Goal: Task Accomplishment & Management: Manage account settings

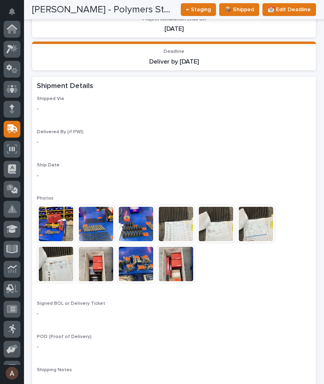
click at [18, 48] on div at bounding box center [12, 49] width 17 height 17
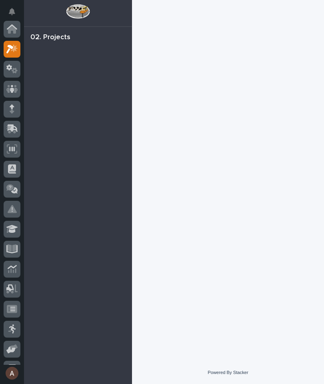
scroll to position [22, 0]
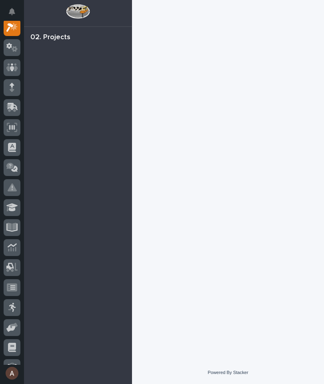
click at [18, 51] on div at bounding box center [12, 47] width 17 height 17
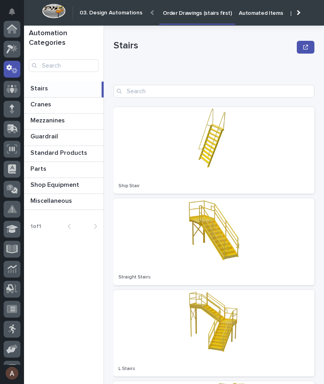
click at [17, 47] on icon at bounding box center [12, 48] width 12 height 9
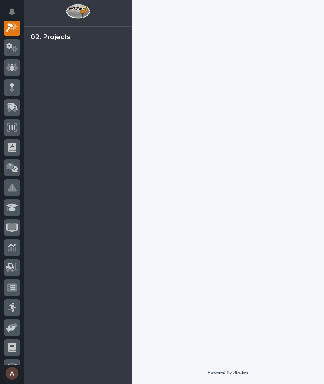
scroll to position [20, 0]
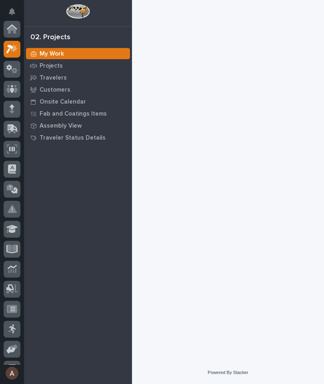
scroll to position [20, 0]
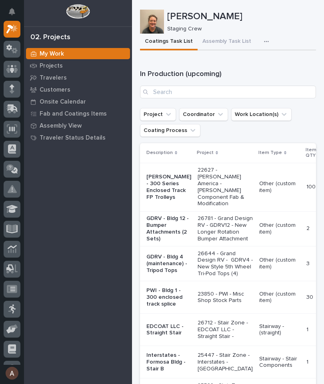
click at [264, 44] on icon "button" at bounding box center [266, 42] width 5 height 6
click at [264, 43] on icon "button" at bounding box center [266, 42] width 5 height 6
click at [264, 39] on div "button" at bounding box center [268, 42] width 8 height 6
click at [250, 61] on span "Staging Task List" at bounding box center [240, 63] width 43 height 7
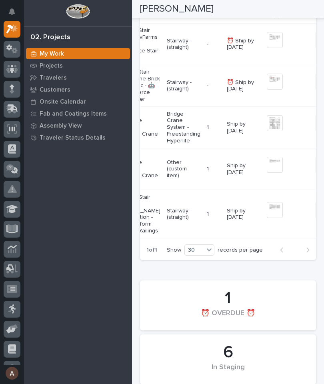
scroll to position [0, 68]
click at [265, 218] on img at bounding box center [273, 210] width 16 height 16
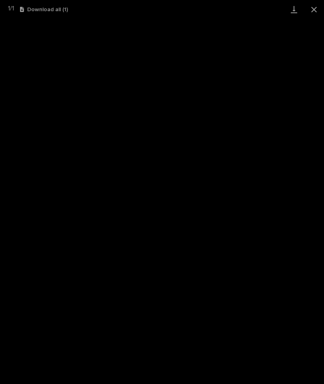
click at [293, 14] on link "Download" at bounding box center [294, 9] width 20 height 19
click at [314, 12] on button "Close gallery" at bounding box center [314, 9] width 20 height 19
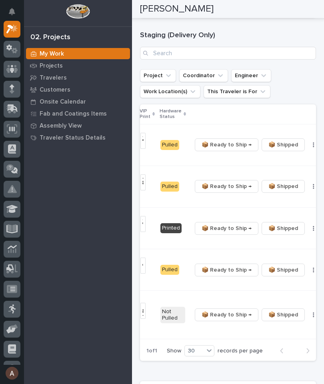
scroll to position [0, 241]
click at [308, 231] on button "button" at bounding box center [313, 229] width 11 height 6
click at [280, 272] on span "🔩 Hardware" at bounding box center [269, 269] width 34 height 10
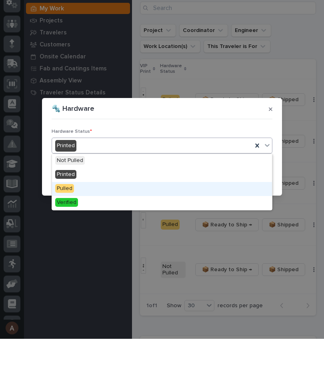
click at [88, 227] on div "Pulled" at bounding box center [162, 234] width 220 height 14
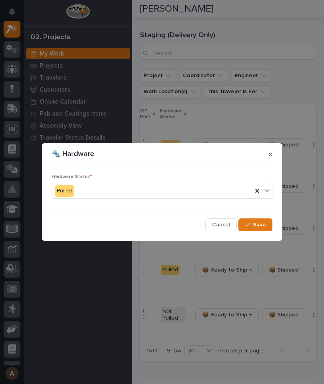
click at [263, 228] on span "Save" at bounding box center [259, 224] width 13 height 7
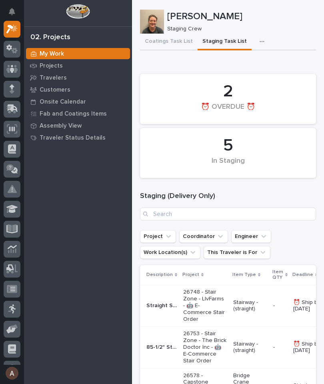
scroll to position [0, 0]
click at [179, 39] on button "Coatings Task List" at bounding box center [169, 42] width 58 height 17
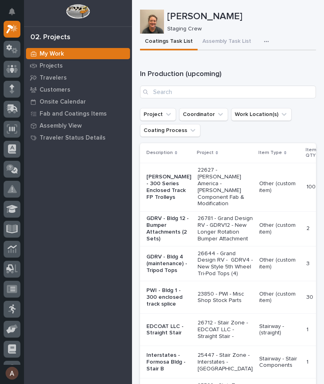
click at [177, 44] on button "Coatings Task List" at bounding box center [169, 42] width 58 height 17
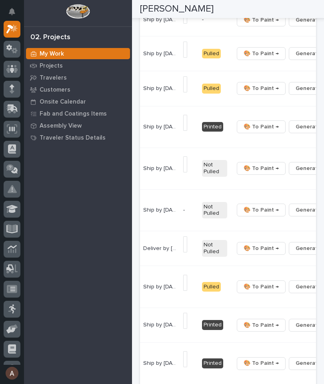
scroll to position [0, 233]
click at [289, 221] on button "🔩 Hardware" at bounding box center [273, 220] width 53 height 13
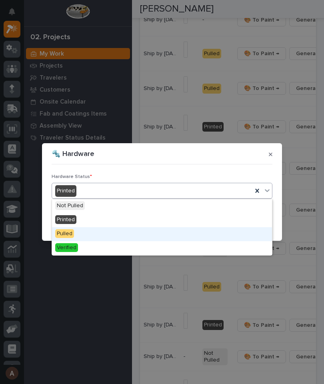
click at [113, 229] on div "Pulled" at bounding box center [162, 234] width 220 height 14
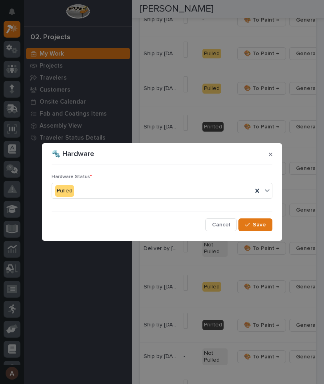
click at [264, 225] on span "Save" at bounding box center [259, 224] width 13 height 7
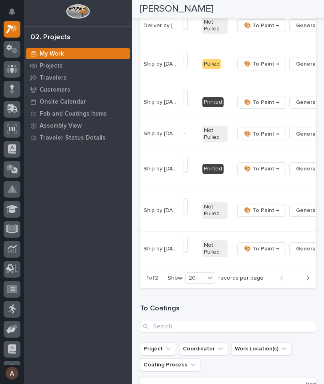
click at [284, 240] on span "🔩 Hardware" at bounding box center [269, 236] width 34 height 10
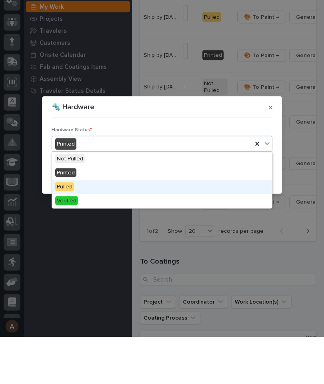
click at [129, 227] on div "Pulled" at bounding box center [162, 234] width 220 height 14
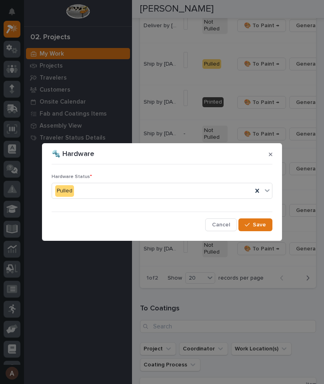
click at [258, 224] on span "Save" at bounding box center [259, 224] width 13 height 7
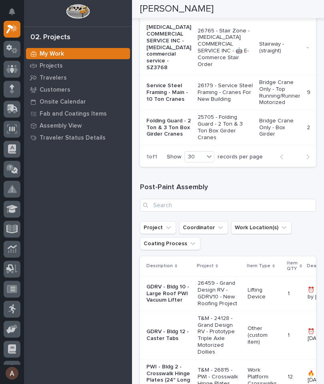
scroll to position [1271, 0]
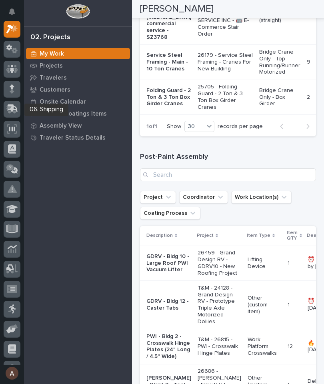
click at [16, 111] on icon at bounding box center [12, 108] width 12 height 9
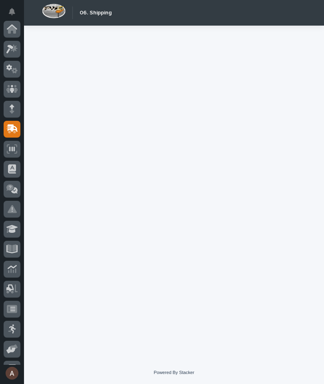
scroll to position [76, 0]
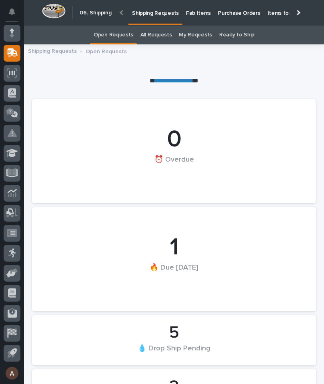
click at [195, 13] on p "Fab Items" at bounding box center [198, 8] width 25 height 17
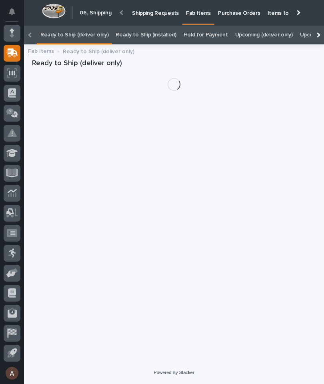
scroll to position [0, -101]
click at [321, 26] on div at bounding box center [317, 35] width 13 height 19
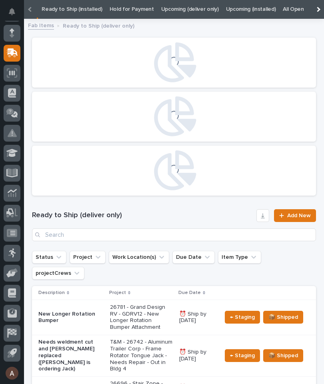
scroll to position [0, 0]
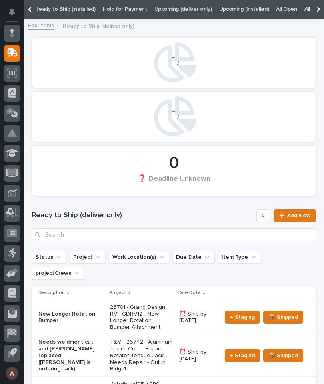
click at [304, 9] on link "All" at bounding box center [307, 9] width 6 height 19
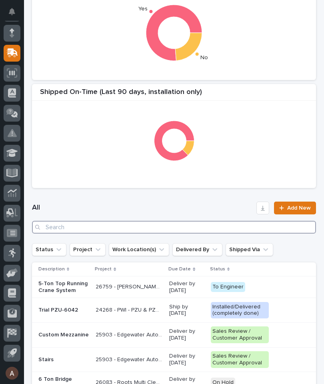
click at [187, 229] on input "Search" at bounding box center [174, 227] width 284 height 13
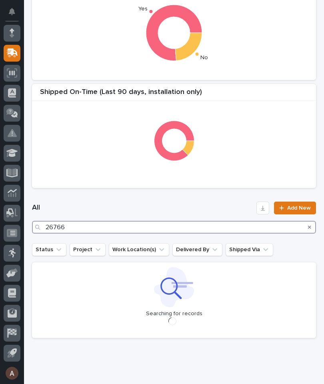
type input "26766"
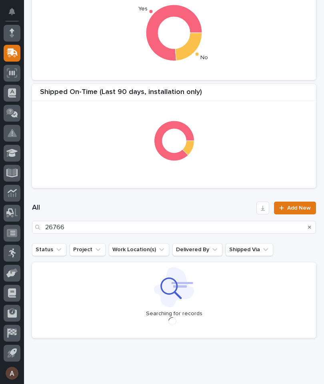
click at [207, 203] on h1 "All" at bounding box center [142, 208] width 221 height 10
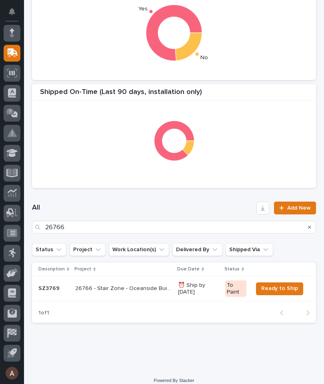
click at [88, 285] on p "26766 - Stair Zone - Oceanside Builders LLC - 🤖 E-Commerce Stair Order" at bounding box center [124, 288] width 98 height 8
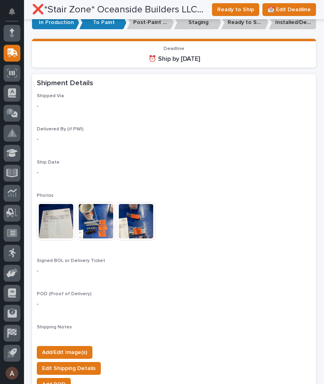
click at [84, 348] on span "Add/Edit Image(s)" at bounding box center [64, 353] width 45 height 10
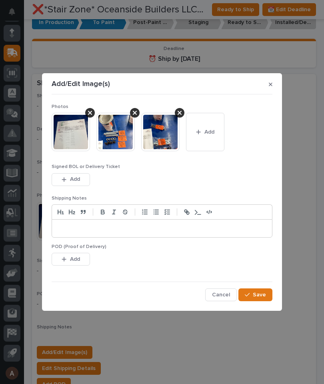
click at [222, 132] on button "Add" at bounding box center [205, 132] width 38 height 38
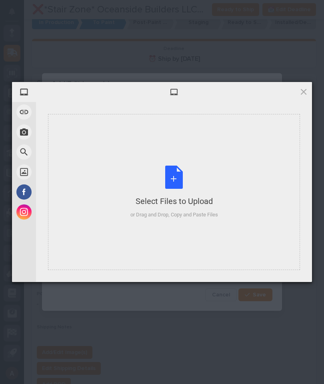
click at [229, 202] on div "Select Files to Upload or Drag and Drop, Copy and Paste Files" at bounding box center [174, 192] width 252 height 156
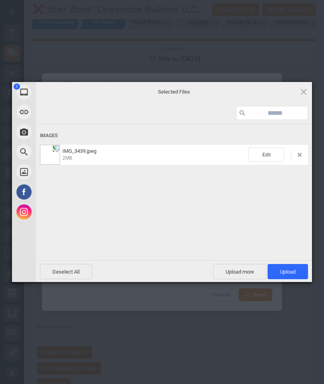
click at [293, 270] on span "Upload 1" at bounding box center [288, 272] width 16 height 6
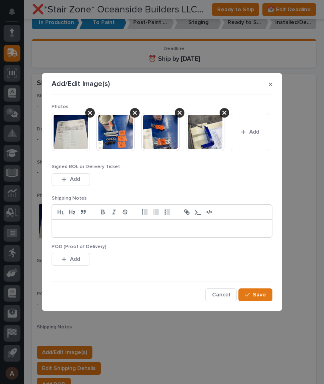
click at [262, 297] on span "Save" at bounding box center [259, 294] width 13 height 7
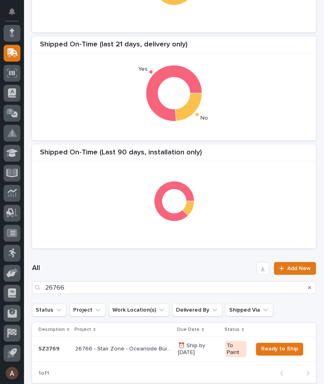
scroll to position [140, 0]
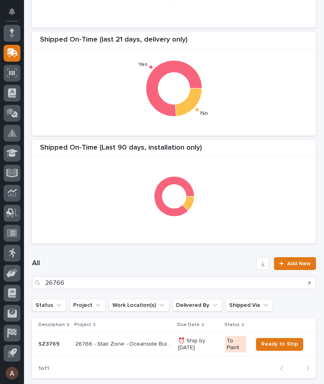
click at [310, 283] on icon "Search" at bounding box center [309, 282] width 3 height 3
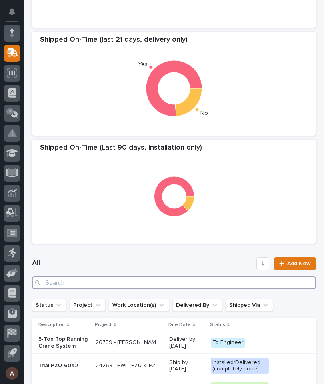
click at [178, 280] on input "Search" at bounding box center [174, 282] width 284 height 13
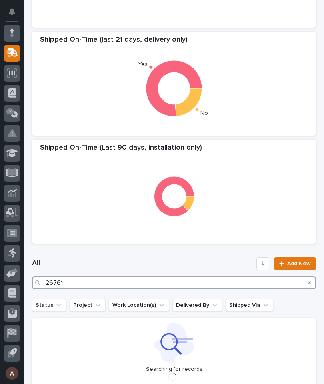
type input "26761"
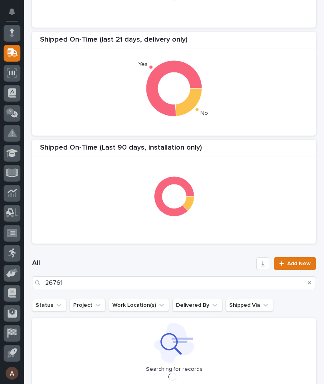
click at [274, 135] on div "Shipped On-Time (last 21 days, delivery only) Yes No" at bounding box center [174, 84] width 284 height 104
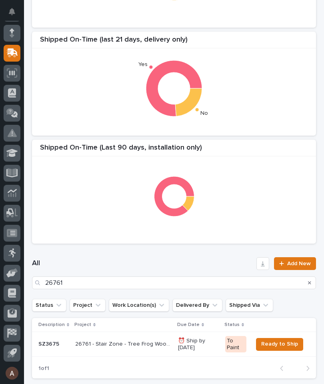
click at [122, 341] on p "26761 - Stair Zone - Tree Frog Woodworking Inc - 🤖 E-Commerce Stair Order" at bounding box center [124, 343] width 98 height 8
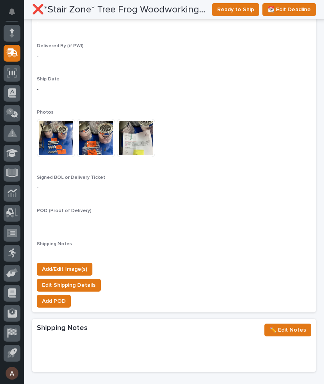
scroll to position [652, 0]
click at [77, 264] on span "Add/Edit Image(s)" at bounding box center [64, 269] width 45 height 10
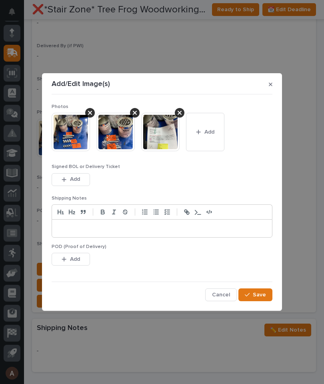
click at [206, 136] on button "Add" at bounding box center [205, 132] width 38 height 38
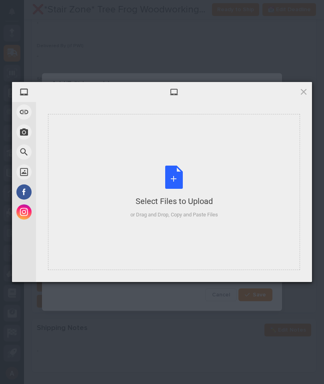
click at [260, 167] on div "Select Files to Upload or Drag and Drop, Copy and Paste Files" at bounding box center [174, 192] width 252 height 156
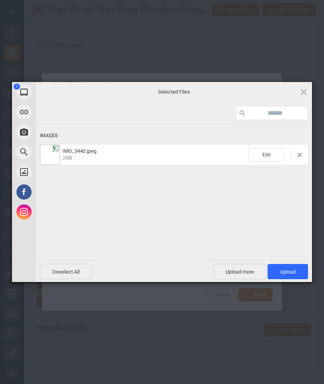
click at [293, 272] on span "Upload 1" at bounding box center [288, 272] width 16 height 6
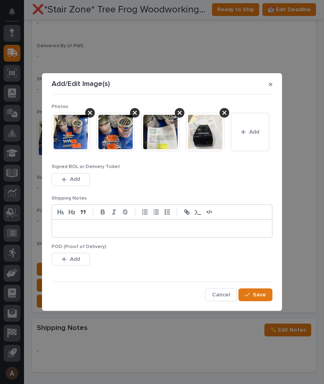
click at [265, 294] on span "Save" at bounding box center [259, 294] width 13 height 7
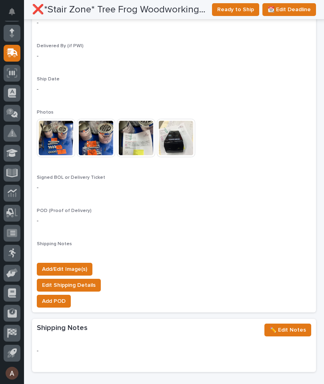
click at [314, 346] on div "-" at bounding box center [174, 356] width 284 height 31
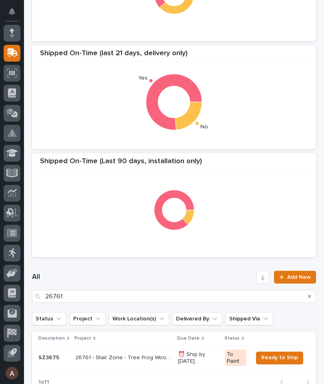
scroll to position [147, 0]
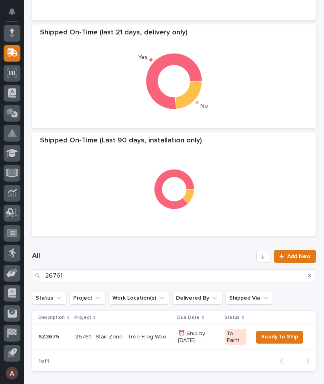
click at [310, 273] on icon "Search" at bounding box center [309, 275] width 3 height 5
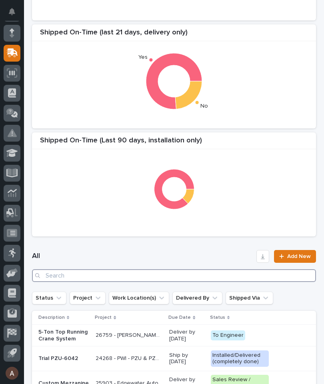
click at [137, 272] on input "Search" at bounding box center [174, 275] width 284 height 13
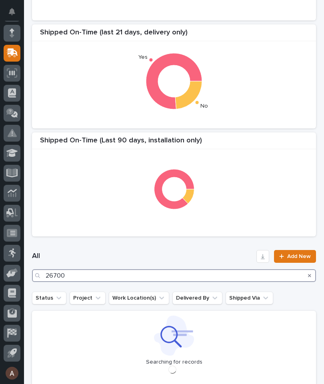
type input "26700"
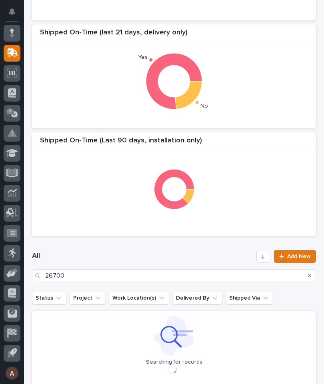
click at [288, 132] on div "Shipped On-Time (Last 90 days, installation only)" at bounding box center [174, 184] width 284 height 104
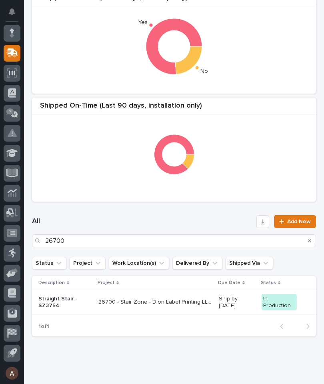
scroll to position [184, 0]
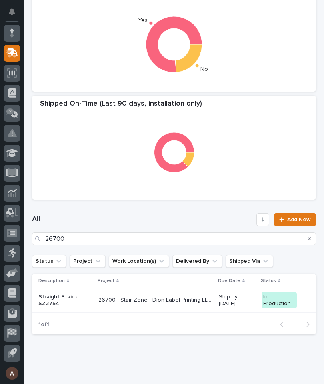
click at [56, 302] on p "Straight Stair - SZ3754" at bounding box center [65, 301] width 54 height 14
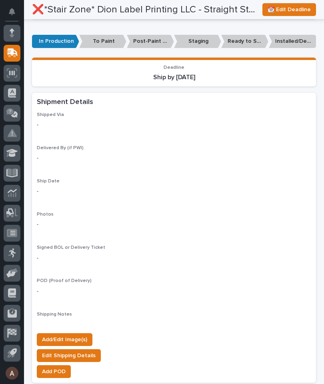
scroll to position [562, 0]
click at [72, 334] on span "Add/Edit Image(s)" at bounding box center [64, 339] width 45 height 10
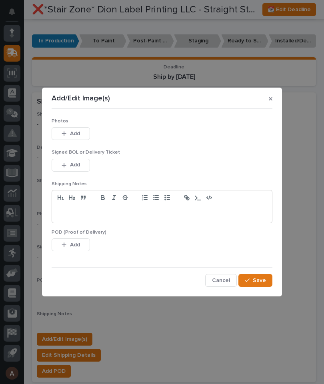
click at [82, 137] on button "Add" at bounding box center [71, 133] width 38 height 13
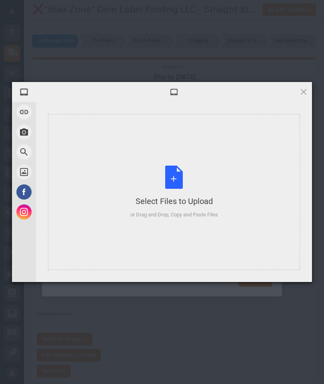
click at [226, 189] on div "Select Files to Upload or Drag and Drop, Copy and Paste Files" at bounding box center [174, 192] width 252 height 156
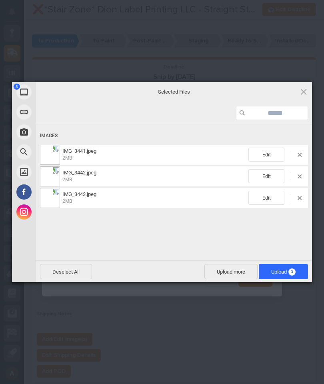
click at [294, 276] on span "Upload 3" at bounding box center [283, 271] width 49 height 15
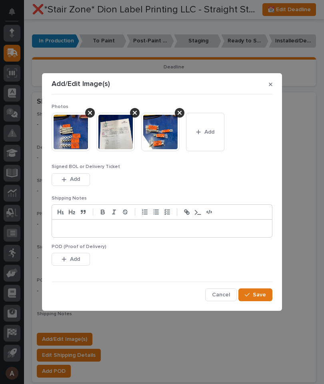
click at [262, 299] on button "Save" at bounding box center [255, 294] width 34 height 13
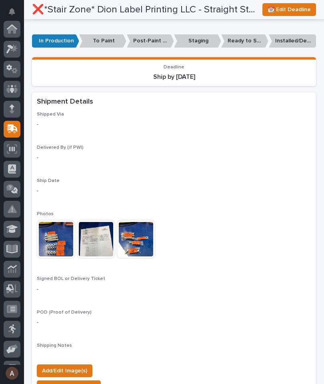
scroll to position [0, 0]
click at [14, 88] on icon at bounding box center [12, 88] width 12 height 9
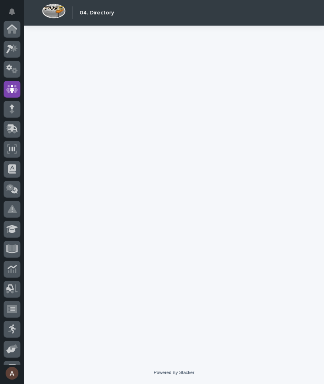
scroll to position [60, 0]
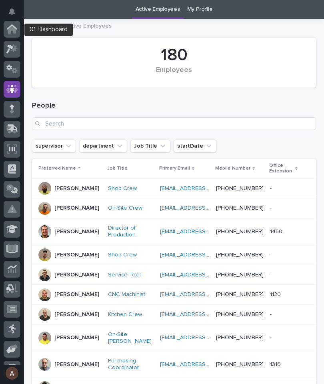
click at [15, 32] on icon at bounding box center [12, 30] width 8 height 8
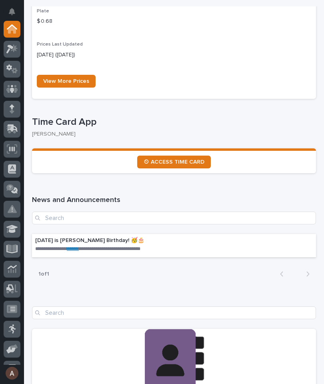
scroll to position [631, 0]
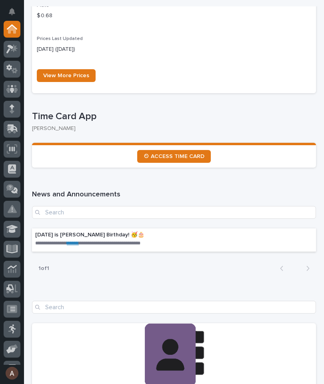
click at [186, 150] on link "⏲ ACCESS TIME CARD" at bounding box center [174, 156] width 74 height 13
